Goal: Task Accomplishment & Management: Use online tool/utility

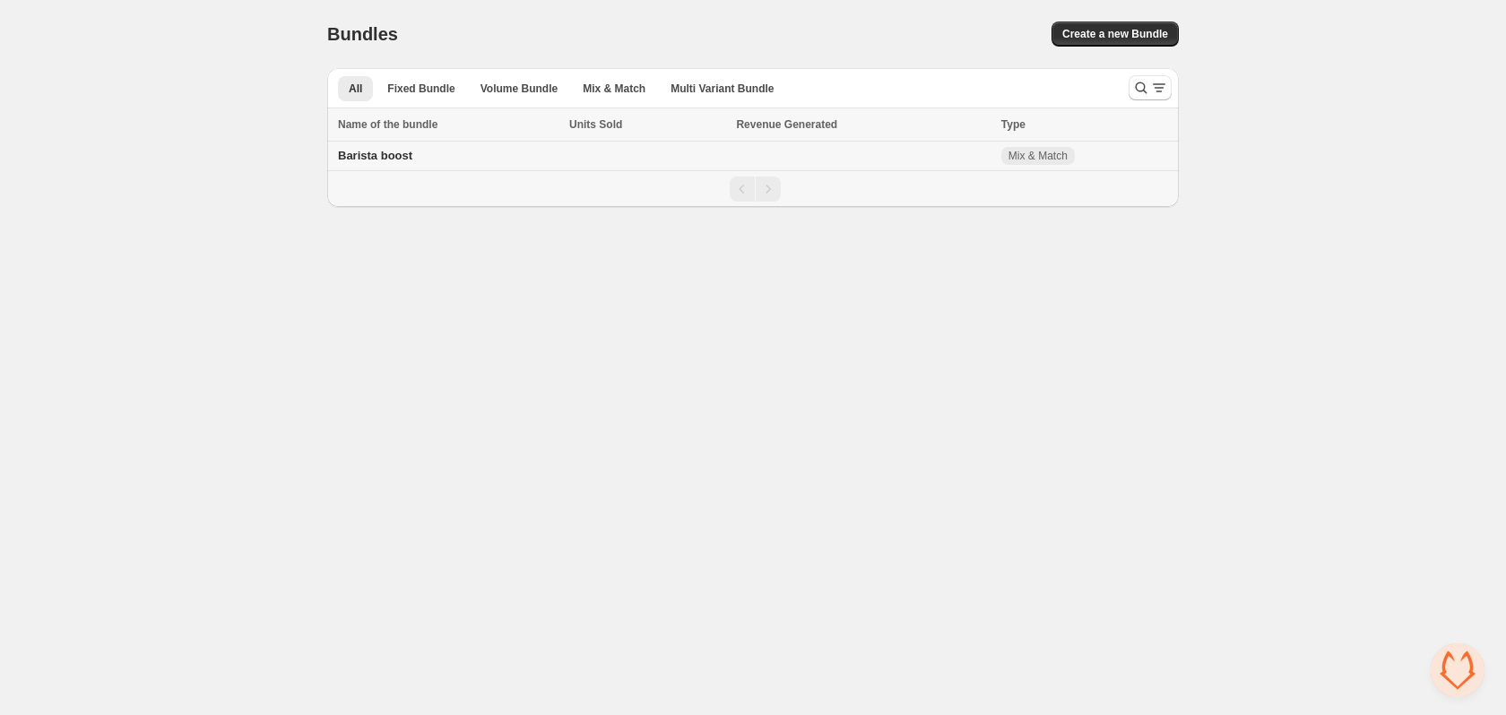
click at [380, 157] on span "Barista boost" at bounding box center [375, 155] width 74 height 13
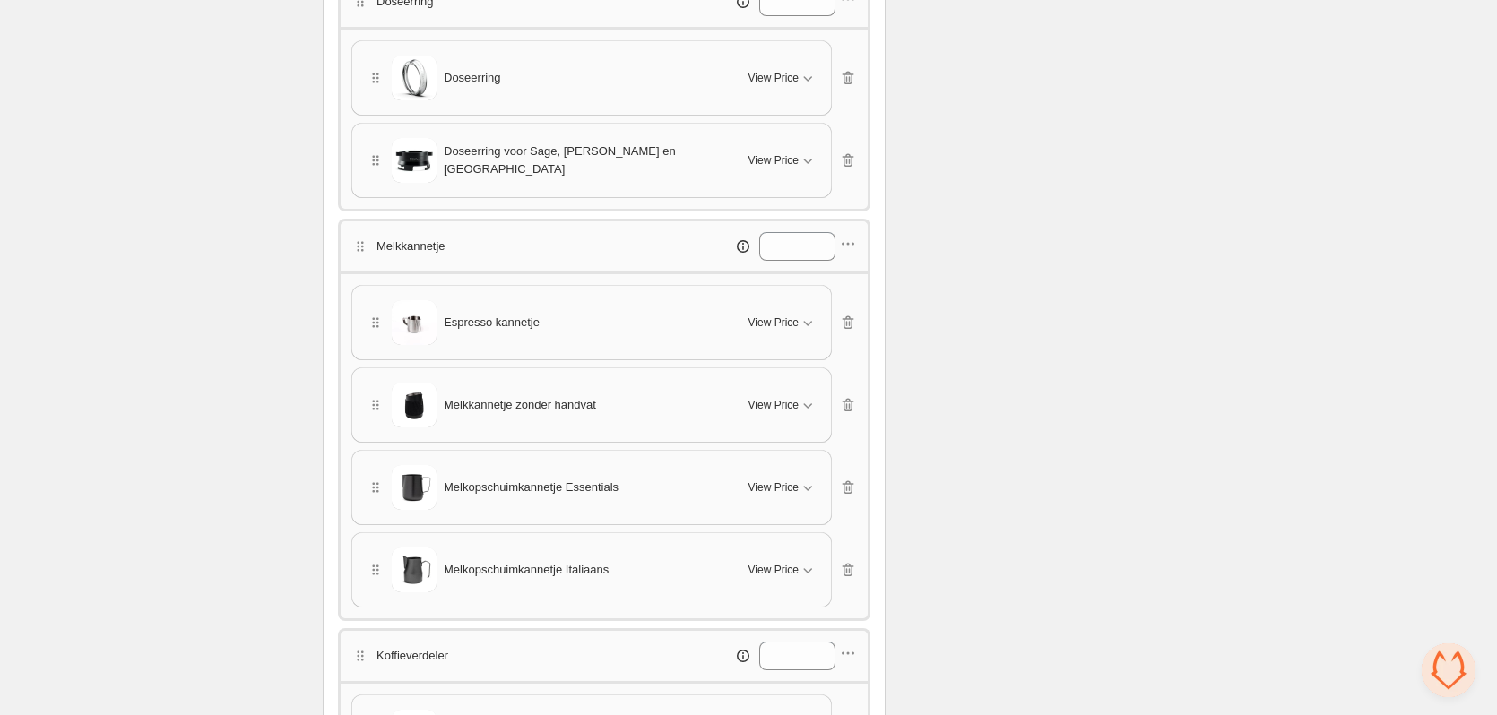
scroll to position [538, 0]
click at [847, 320] on icon "button" at bounding box center [847, 321] width 2 height 5
click at [790, 316] on span "View Price" at bounding box center [773, 321] width 50 height 14
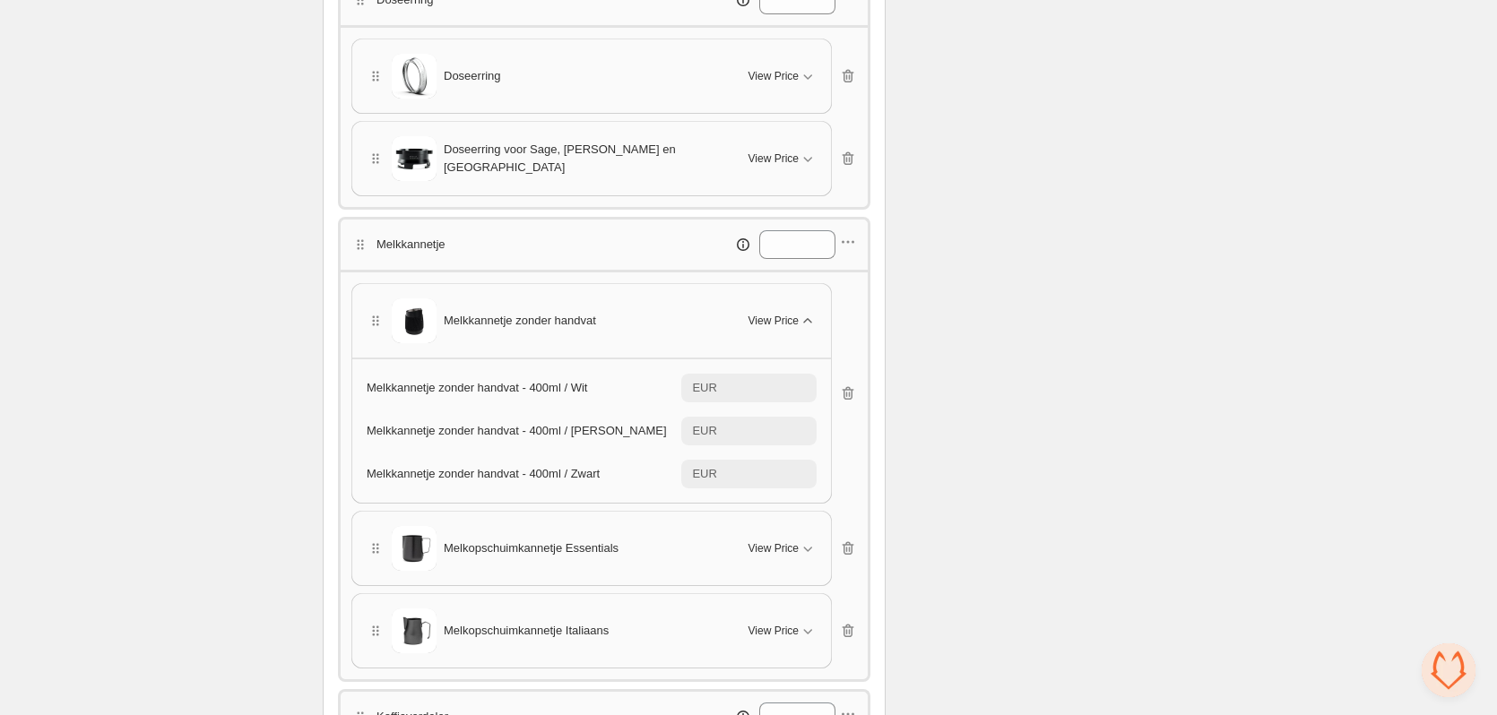
click at [790, 316] on span "View Price" at bounding box center [773, 321] width 50 height 14
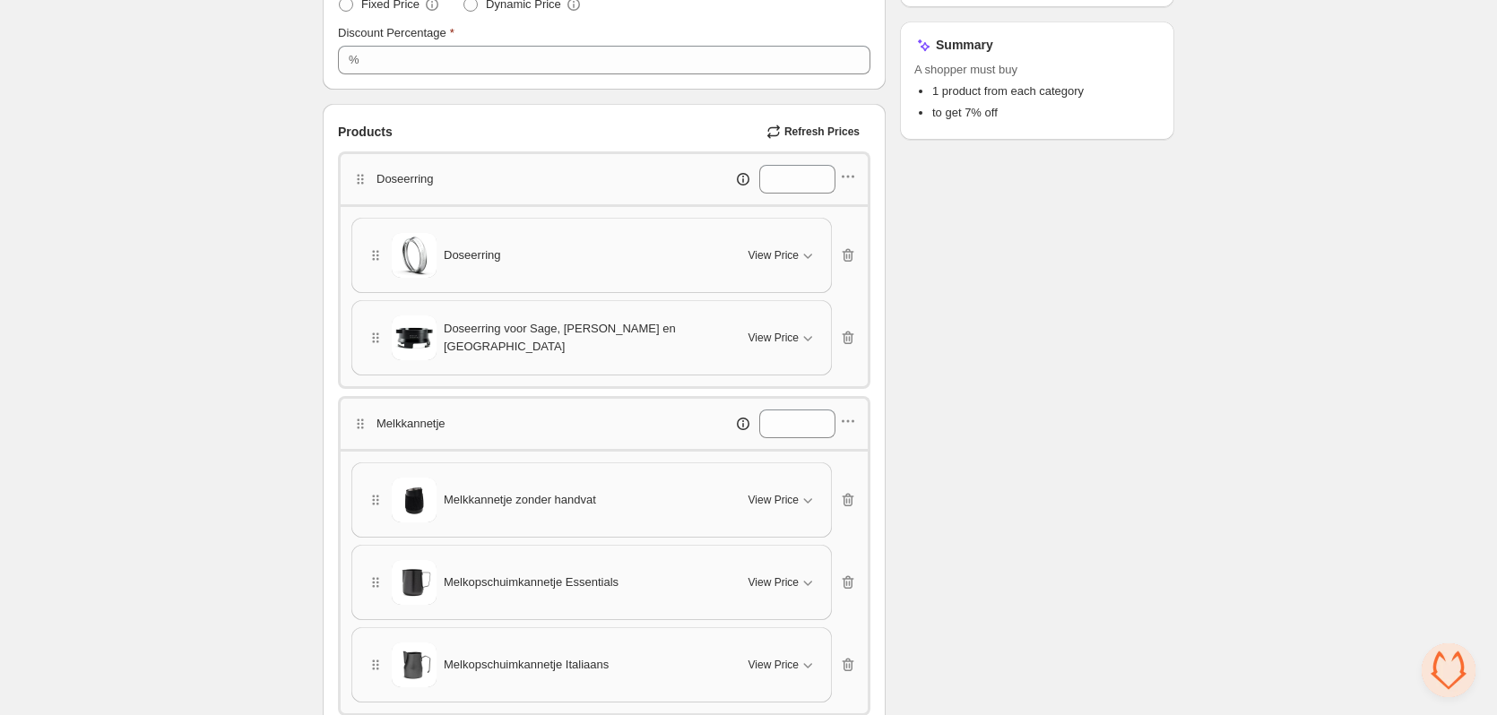
scroll to position [269, 0]
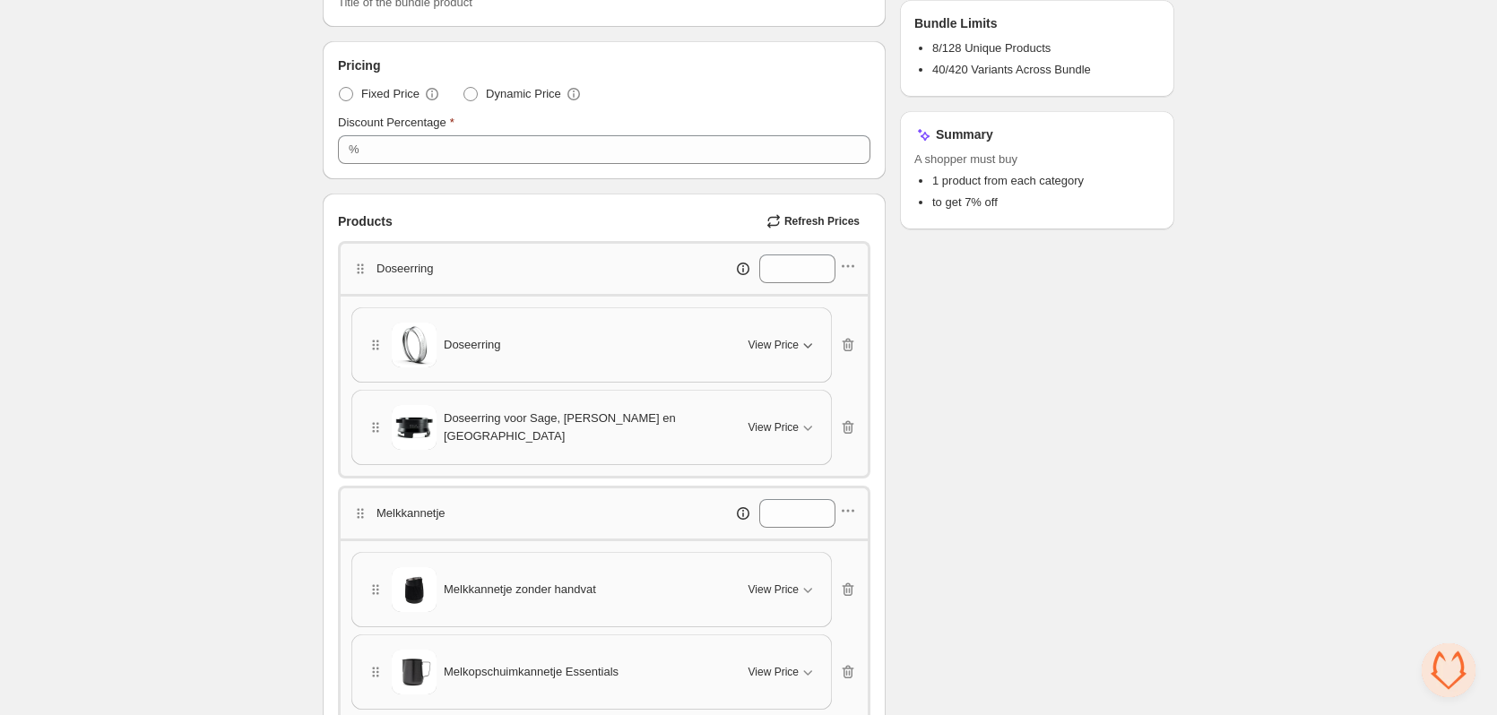
click at [757, 342] on span "View Price" at bounding box center [773, 345] width 50 height 14
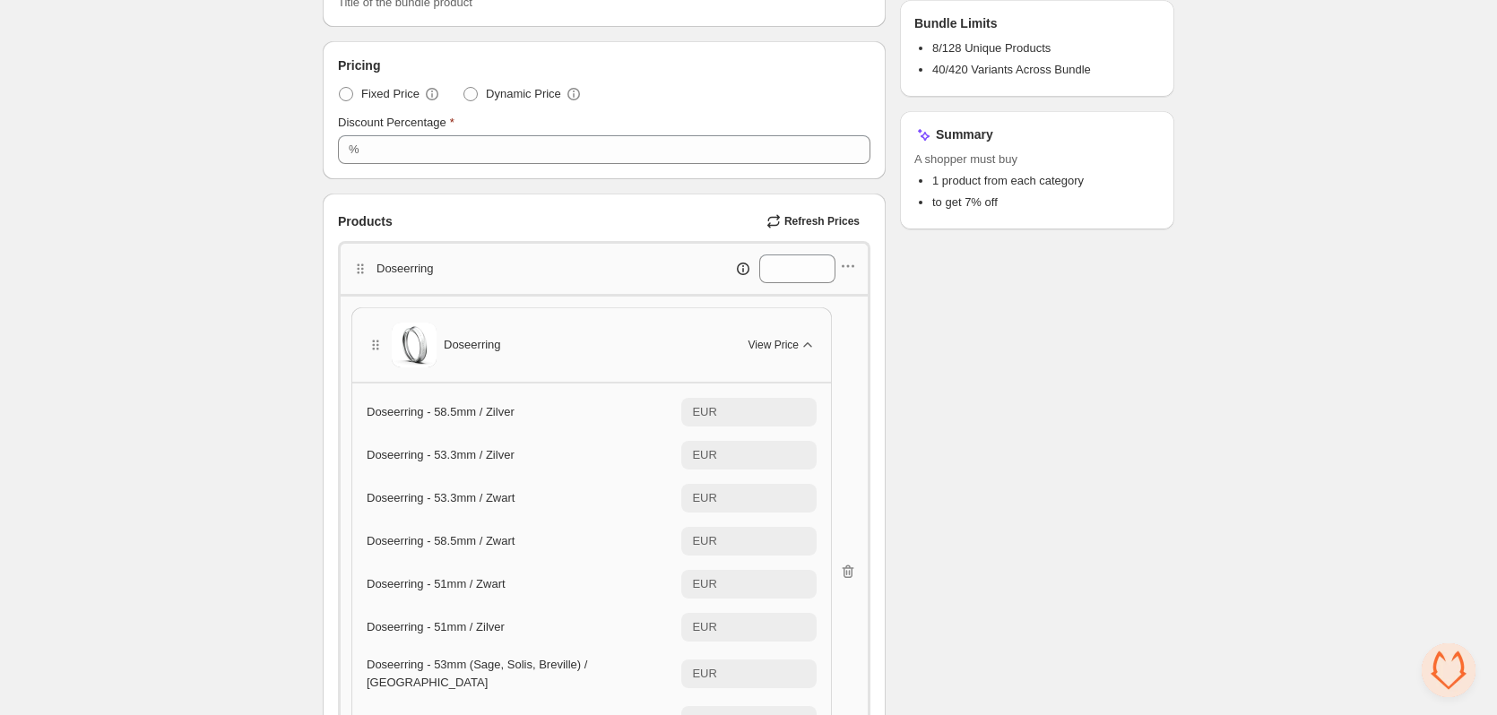
click at [757, 342] on span "View Price" at bounding box center [773, 345] width 50 height 14
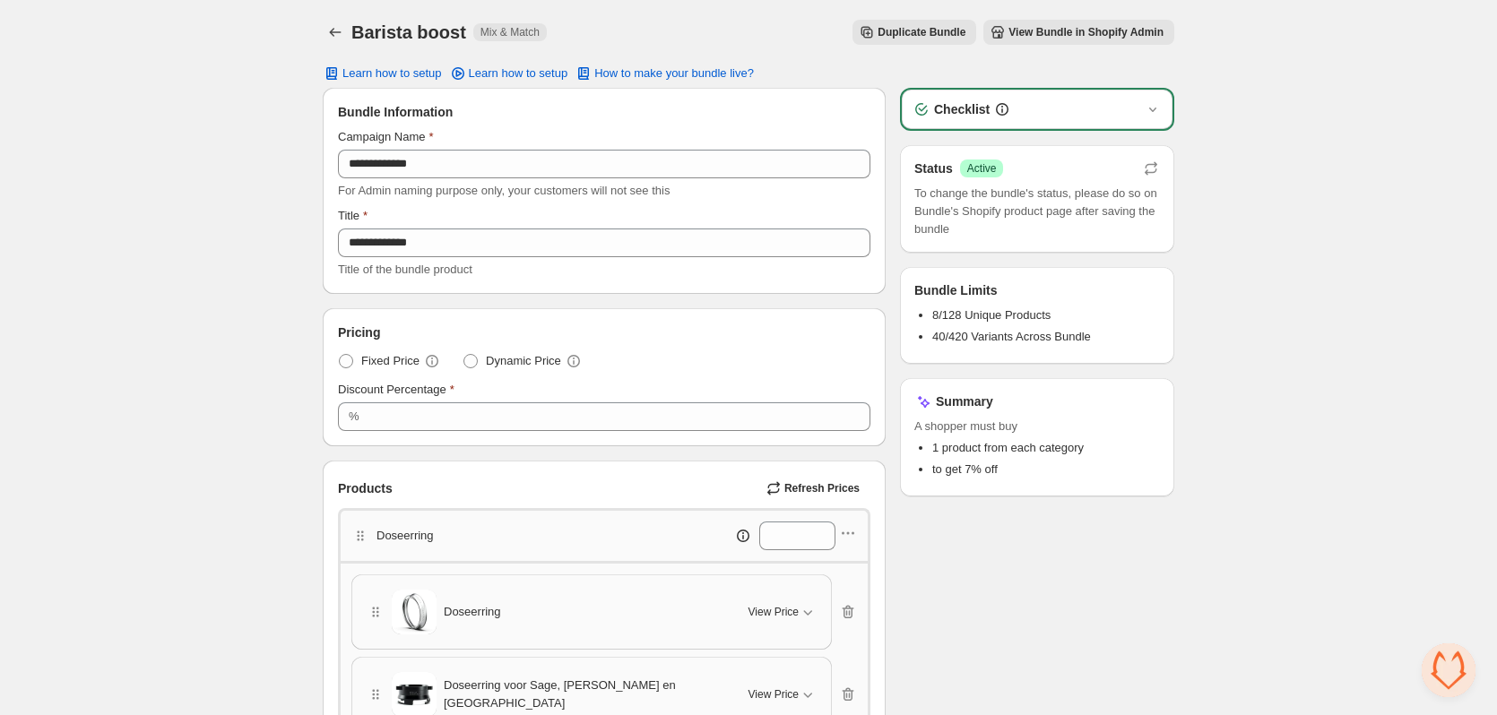
scroll to position [0, 0]
click at [1091, 119] on div "Checklist" at bounding box center [1036, 111] width 249 height 18
click at [1147, 110] on icon "button" at bounding box center [1153, 111] width 18 height 18
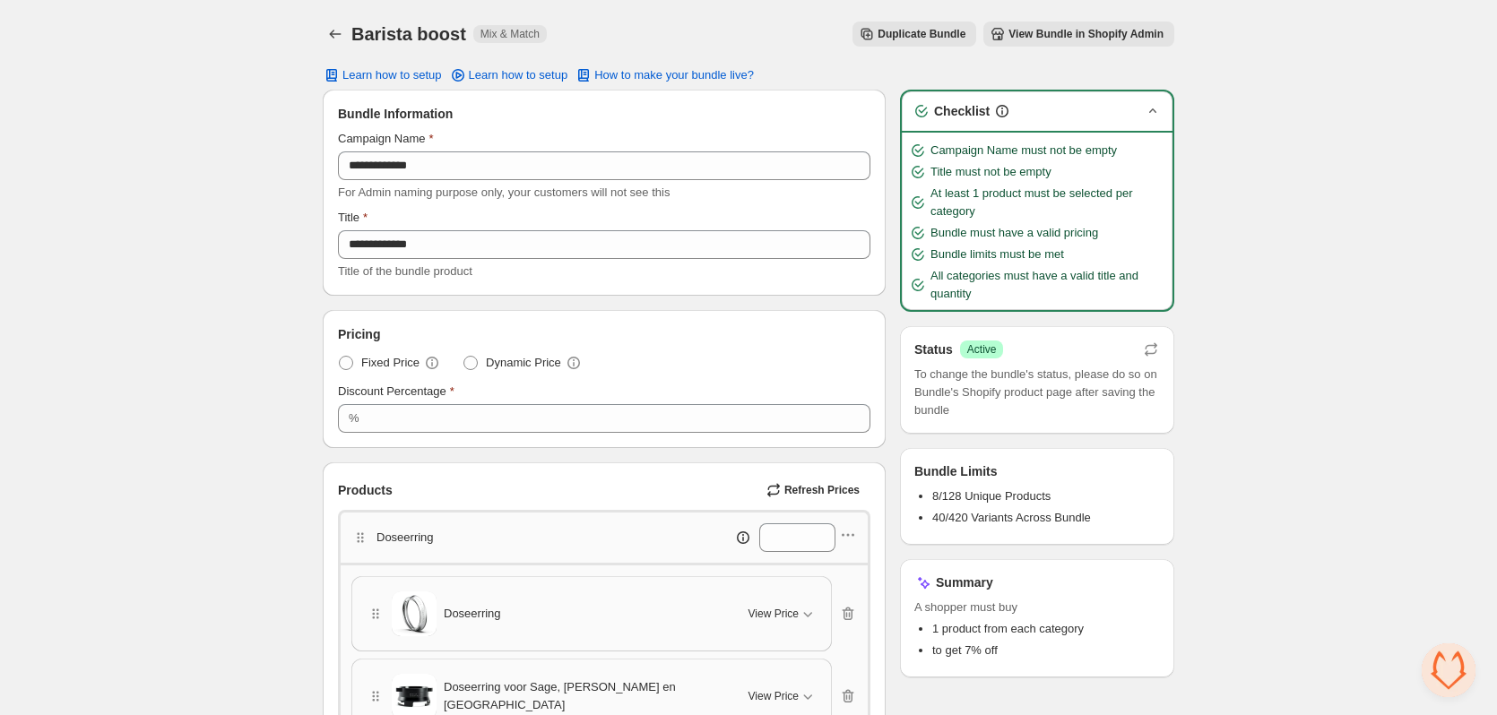
click at [1152, 110] on icon "button" at bounding box center [1152, 110] width 7 height 4
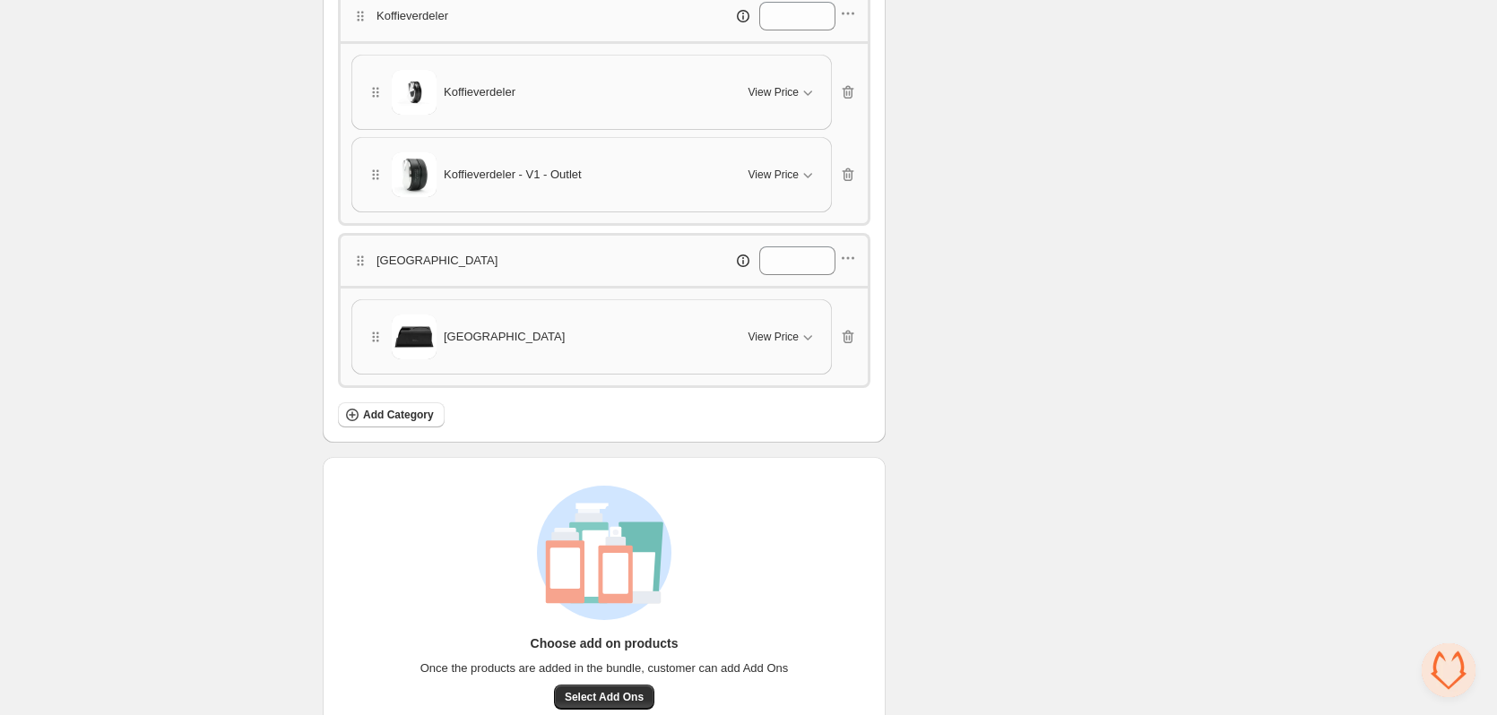
scroll to position [1156, 0]
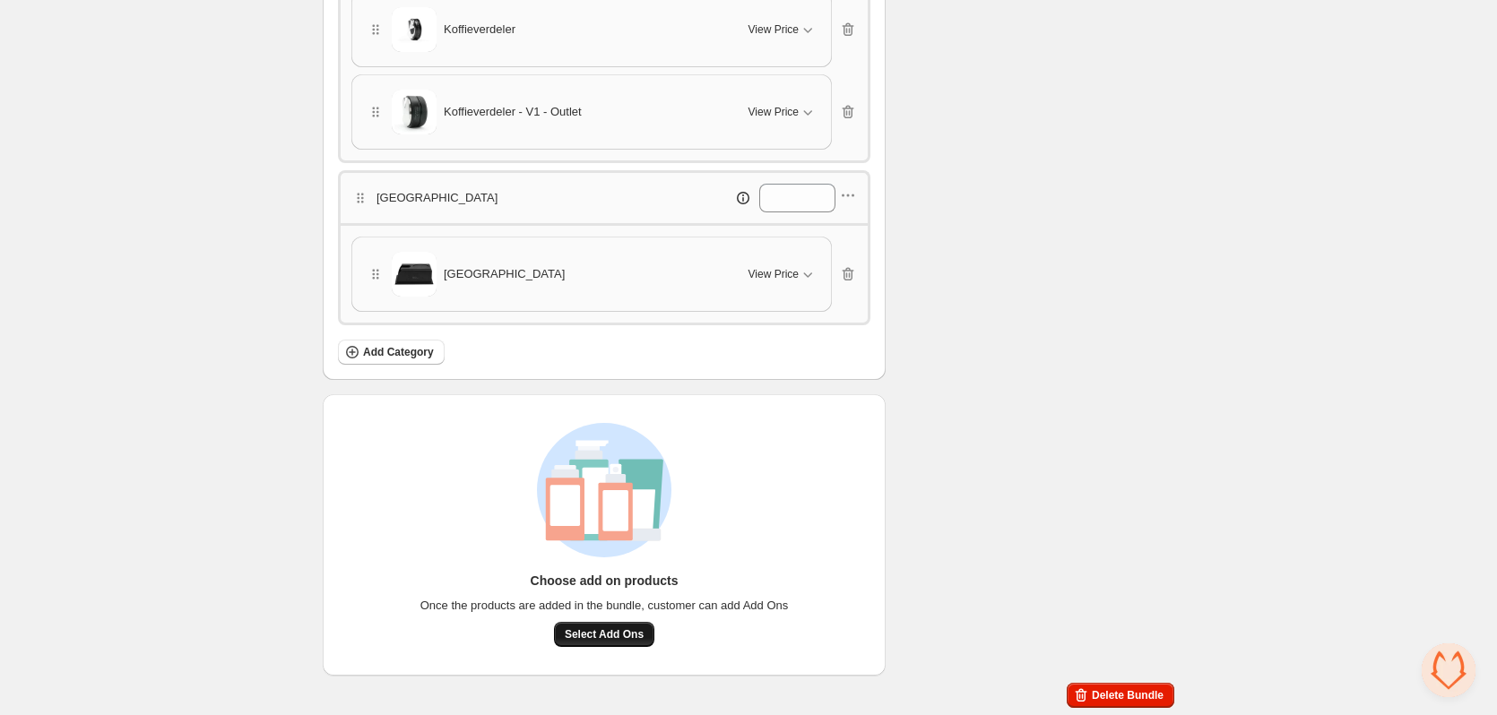
click at [575, 635] on span "Select Add Ons" at bounding box center [604, 634] width 79 height 14
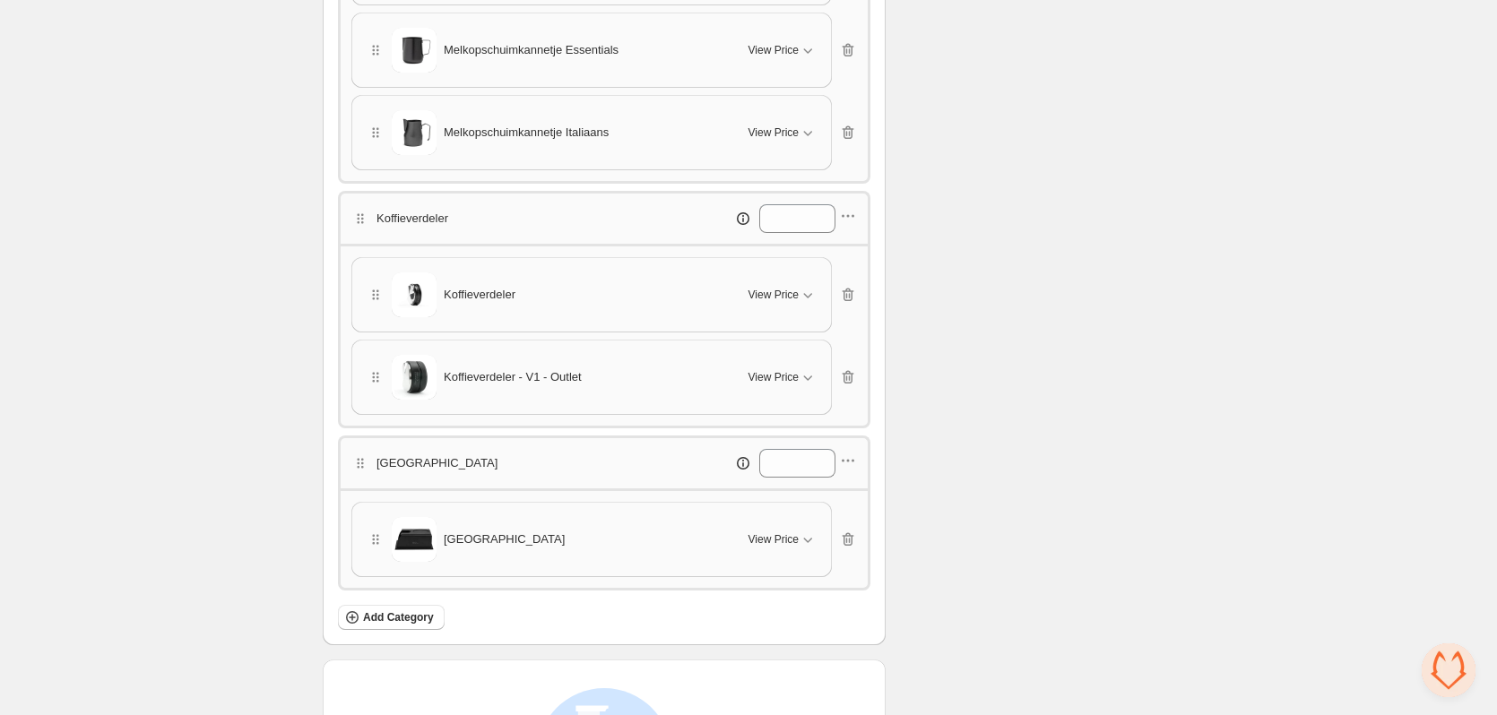
scroll to position [896, 0]
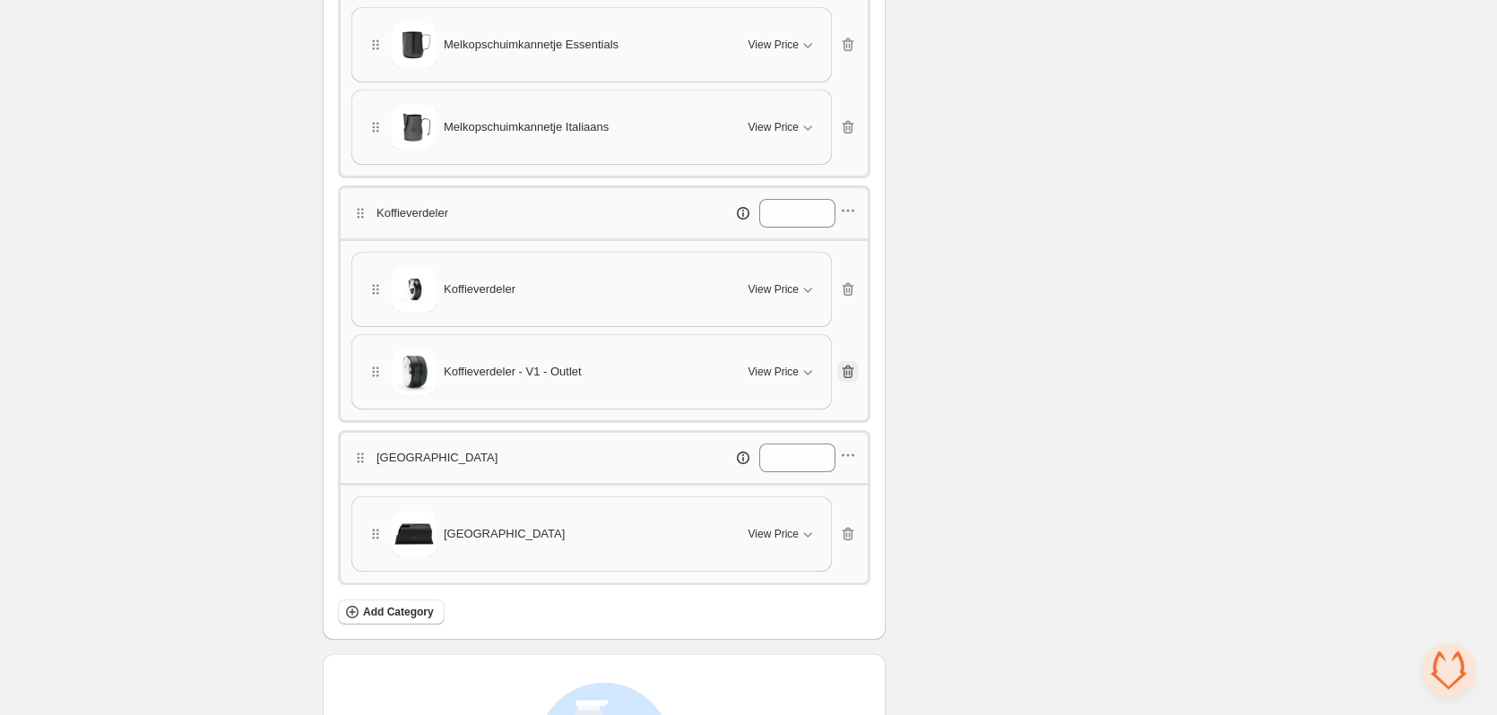
click at [852, 374] on icon "button" at bounding box center [849, 372] width 12 height 13
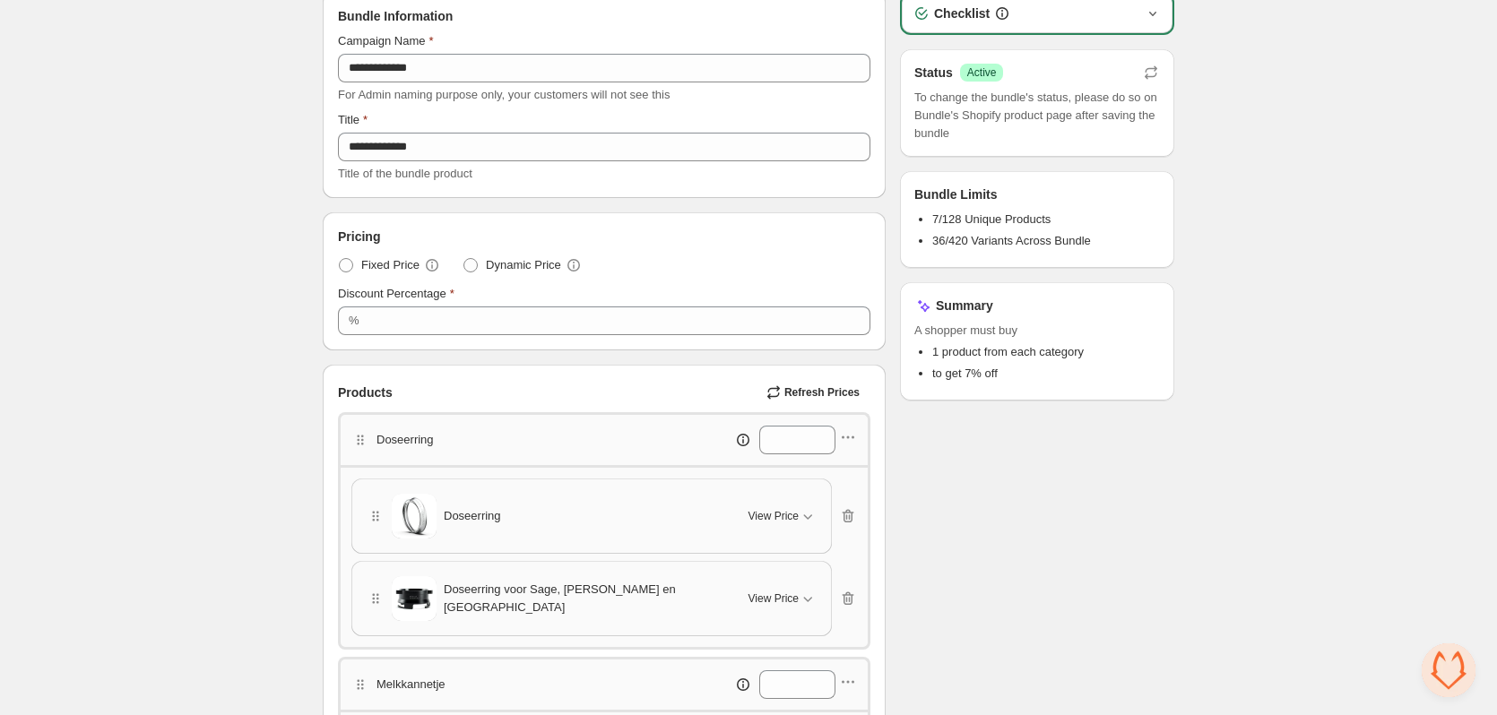
scroll to position [0, 0]
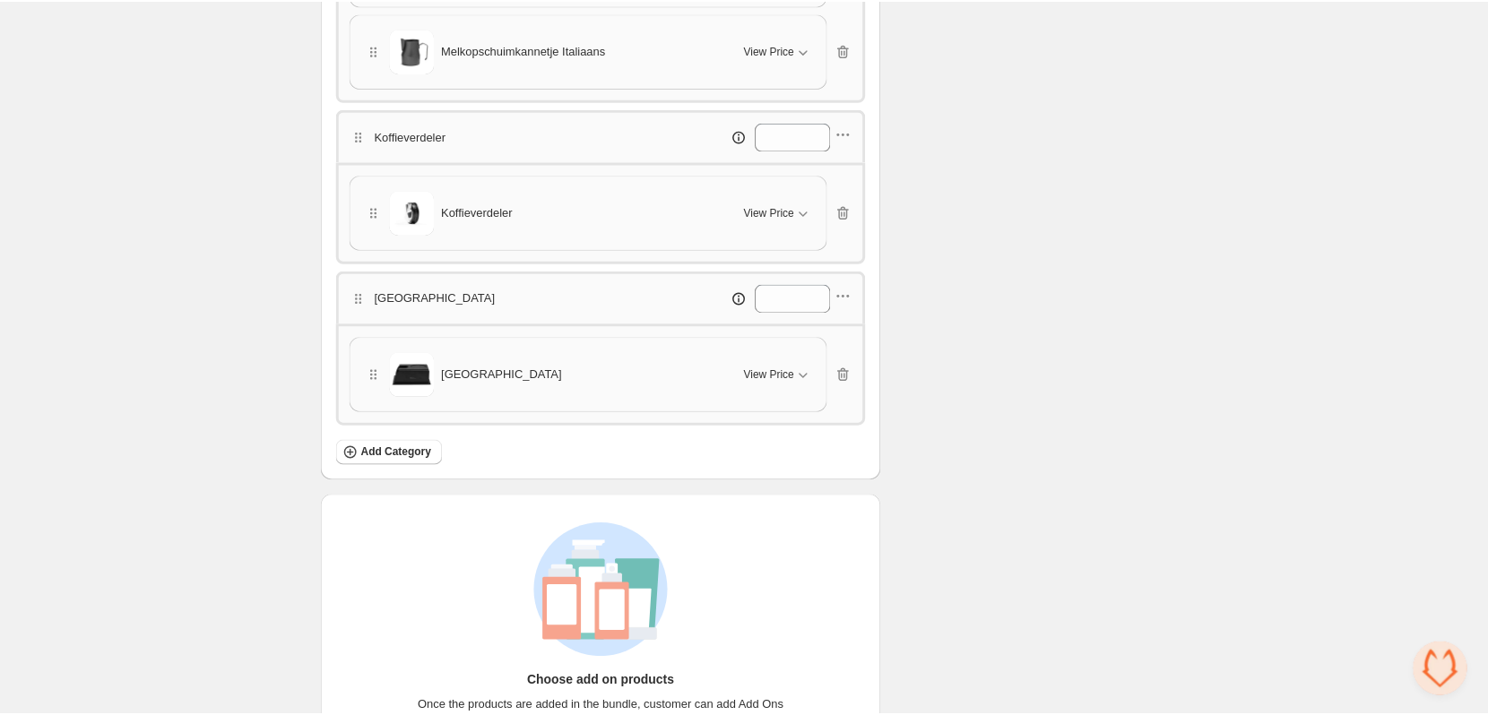
scroll to position [1074, 0]
